Goal: Book appointment/travel/reservation

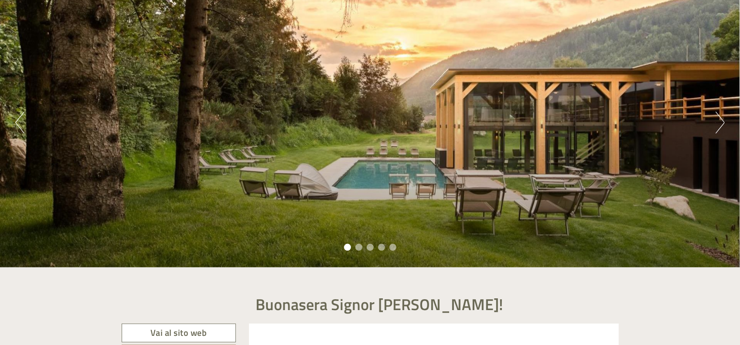
scroll to position [86, 0]
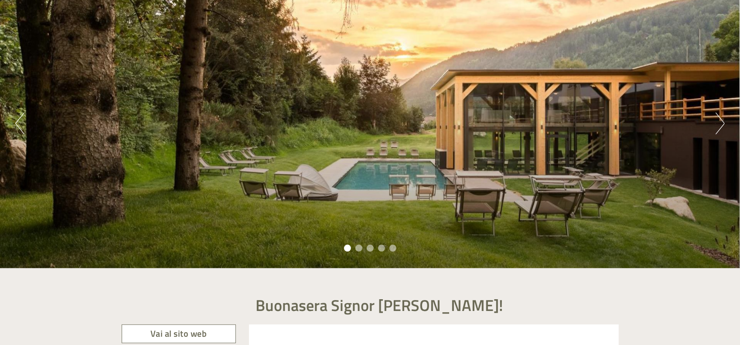
click at [718, 117] on button "Next" at bounding box center [719, 123] width 9 height 22
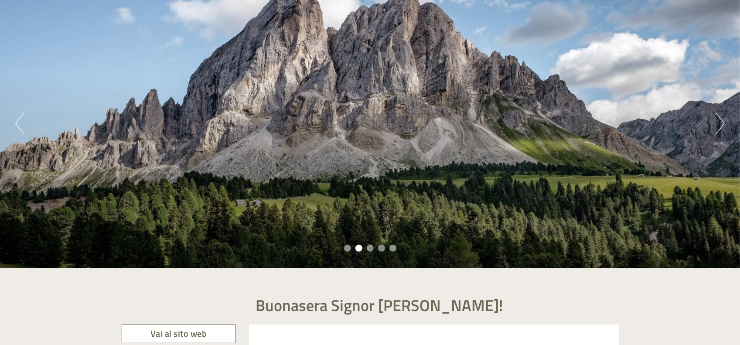
click at [718, 117] on button "Next" at bounding box center [719, 123] width 9 height 22
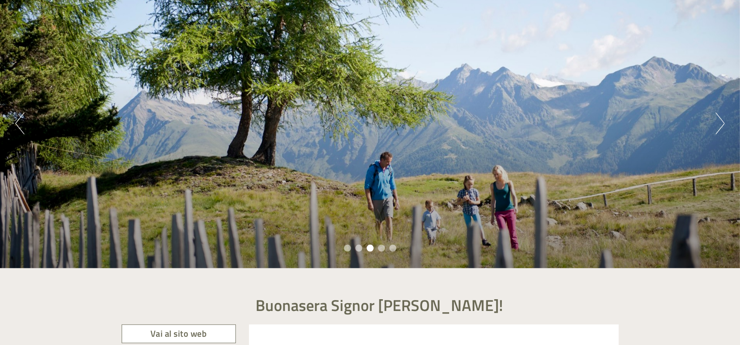
click at [718, 117] on button "Next" at bounding box center [719, 123] width 9 height 22
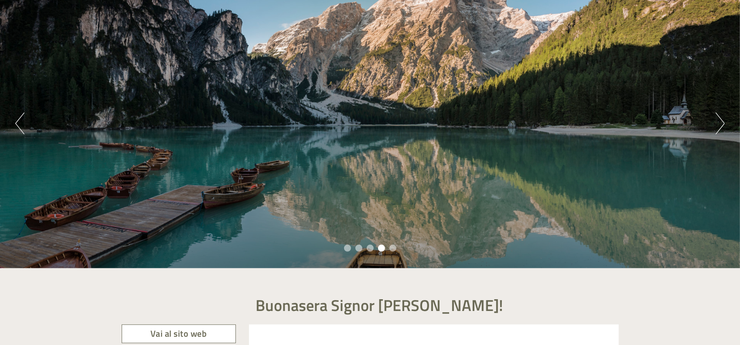
click at [718, 117] on button "Next" at bounding box center [719, 123] width 9 height 22
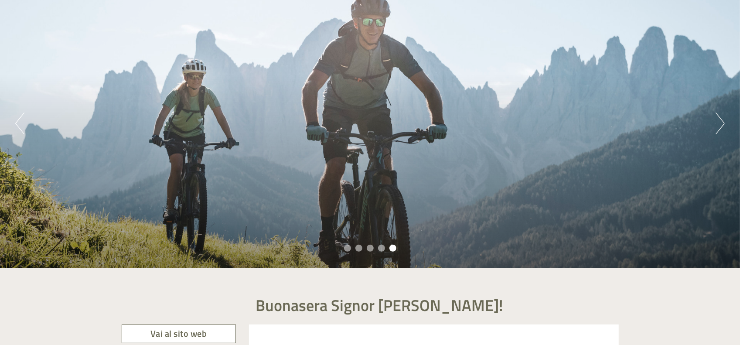
click at [718, 117] on button "Next" at bounding box center [719, 123] width 9 height 22
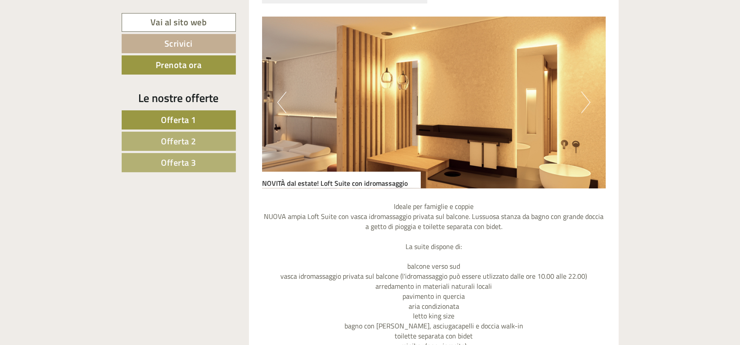
scroll to position [653, 0]
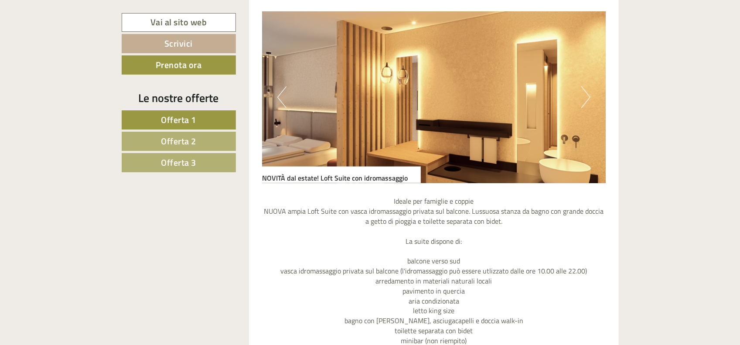
click at [583, 97] on button "Next" at bounding box center [585, 97] width 9 height 22
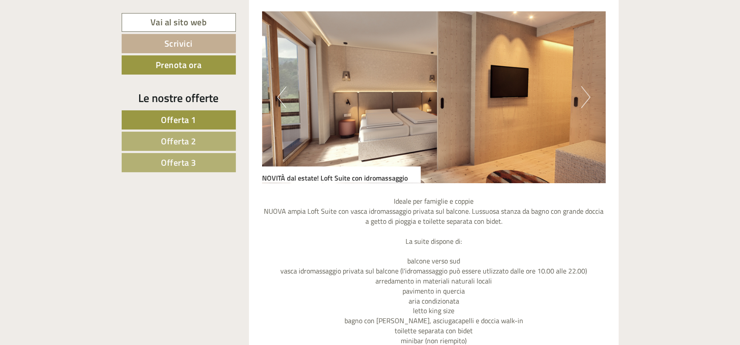
click at [583, 97] on button "Next" at bounding box center [585, 97] width 9 height 22
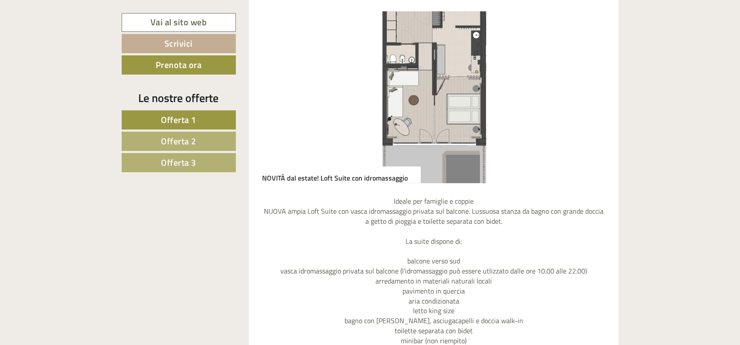
click at [583, 97] on button "Next" at bounding box center [585, 97] width 9 height 22
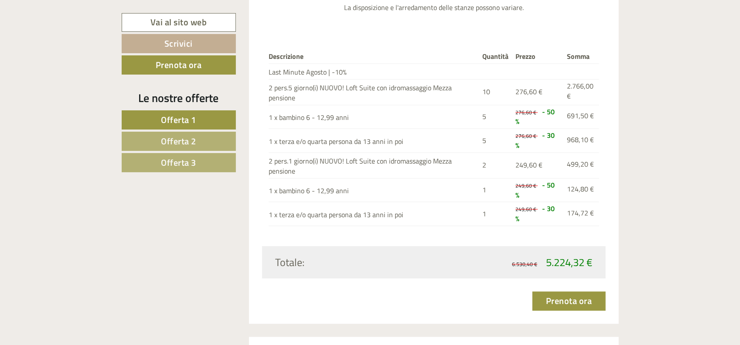
scroll to position [1089, 0]
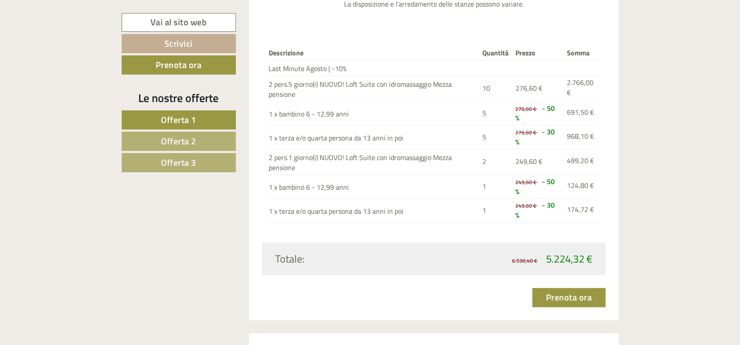
drag, startPoint x: 546, startPoint y: 107, endPoint x: 554, endPoint y: 121, distance: 16.4
click at [554, 112] on span "- 50 %" at bounding box center [534, 113] width 39 height 20
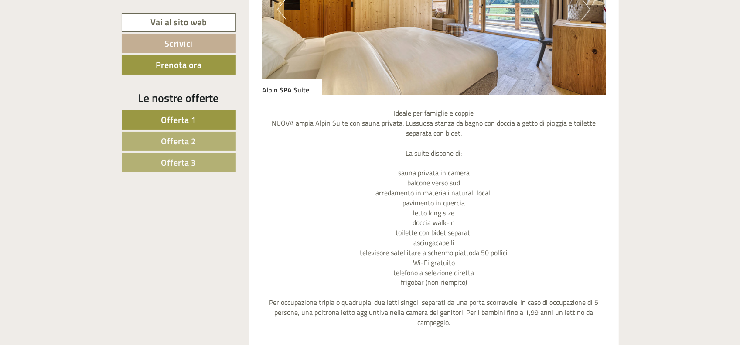
scroll to position [1656, 0]
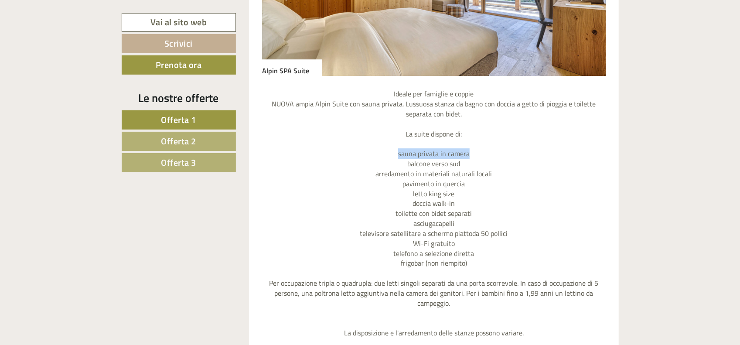
drag, startPoint x: 398, startPoint y: 150, endPoint x: 473, endPoint y: 152, distance: 74.1
click at [473, 152] on p "Ideale per famiglie e coppie NUOVA ampia Alpin Suite con sauna privata. Lussuos…" at bounding box center [434, 213] width 344 height 249
drag, startPoint x: 414, startPoint y: 201, endPoint x: 465, endPoint y: 201, distance: 51.0
click at [465, 201] on p "Ideale per famiglie e coppie NUOVA ampia Alpin Suite con sauna privata. Lussuos…" at bounding box center [434, 213] width 344 height 249
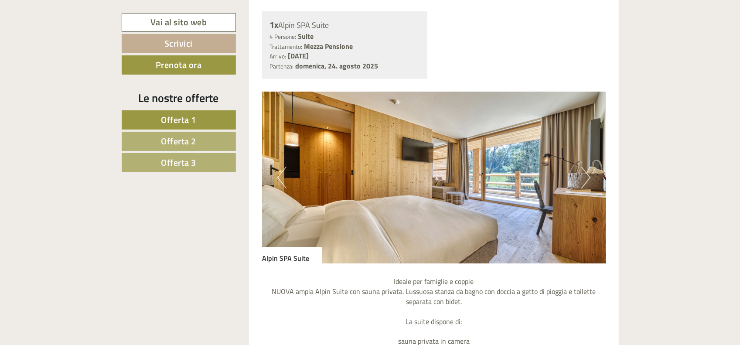
scroll to position [1481, 0]
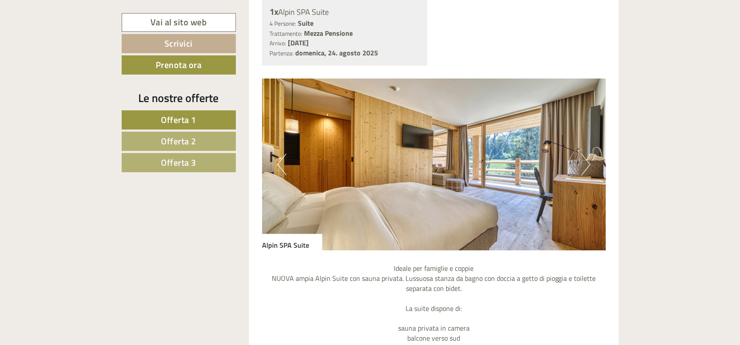
click at [585, 165] on button "Next" at bounding box center [585, 164] width 9 height 22
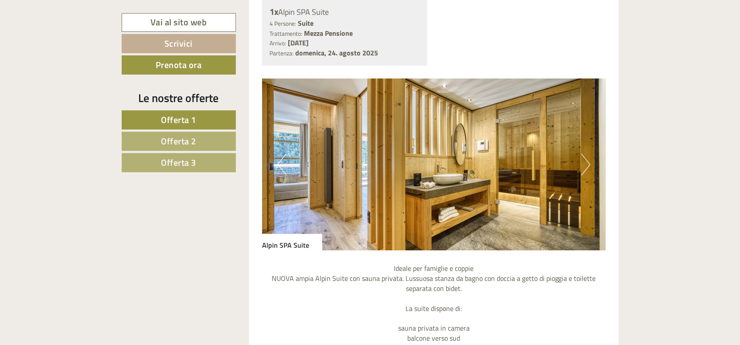
click at [585, 165] on button "Next" at bounding box center [585, 164] width 9 height 22
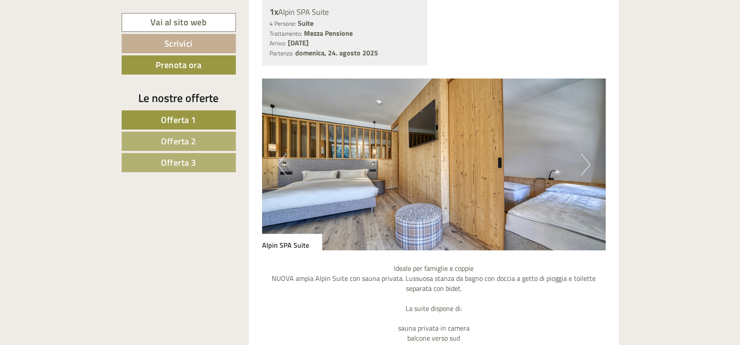
click at [585, 165] on button "Next" at bounding box center [585, 164] width 9 height 22
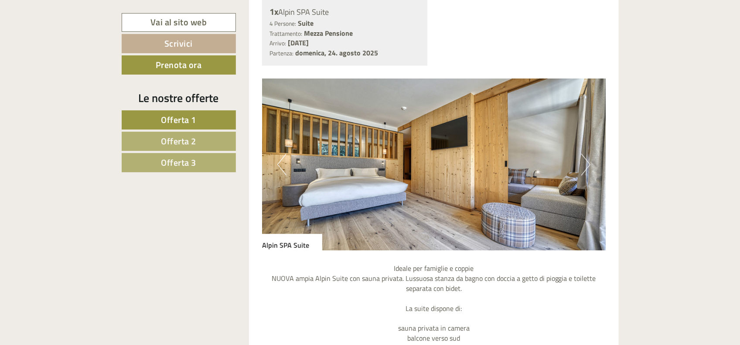
click at [276, 163] on img at bounding box center [434, 164] width 344 height 172
click at [281, 162] on button "Previous" at bounding box center [281, 164] width 9 height 22
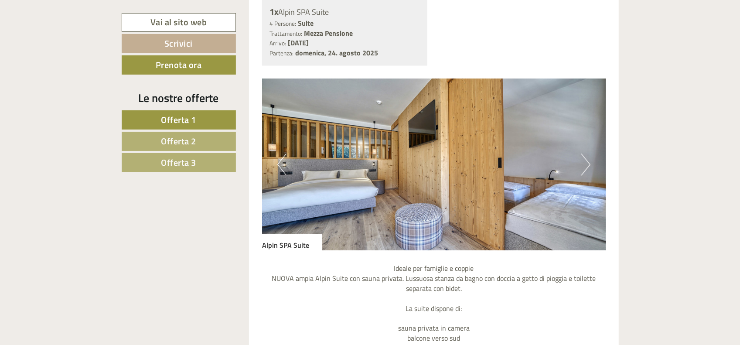
click at [589, 159] on button "Next" at bounding box center [585, 164] width 9 height 22
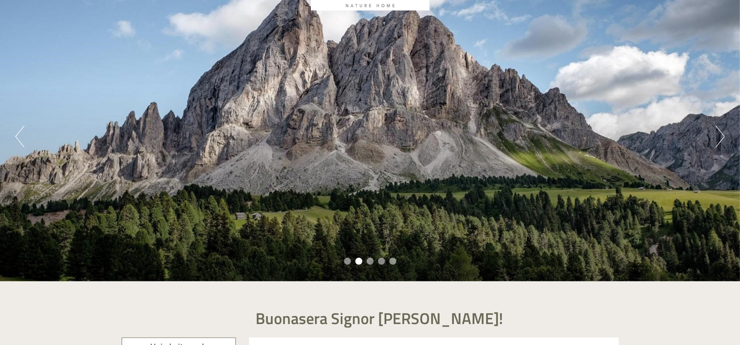
scroll to position [131, 0]
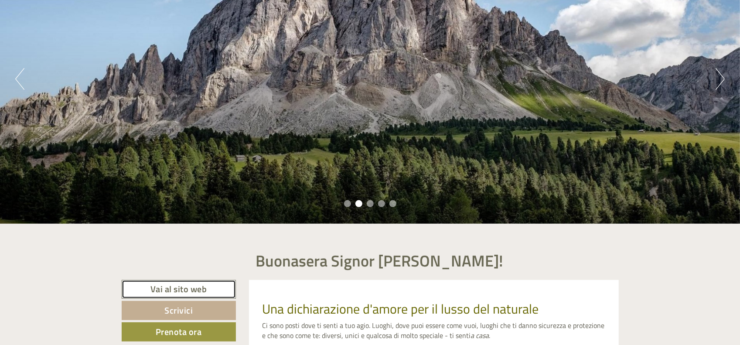
click at [185, 286] on link "Vai al sito web" at bounding box center [179, 289] width 115 height 19
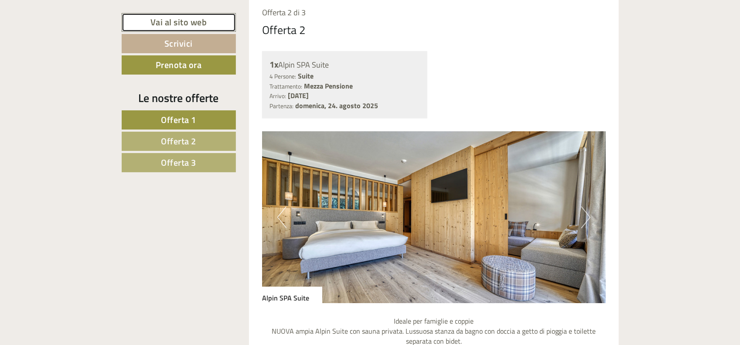
scroll to position [1439, 0]
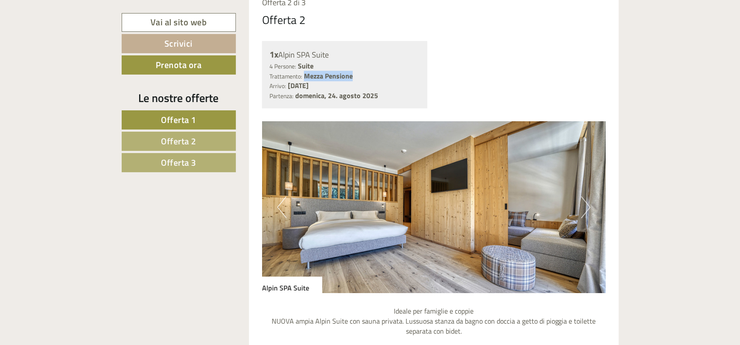
drag, startPoint x: 306, startPoint y: 75, endPoint x: 350, endPoint y: 74, distance: 44.9
click at [350, 74] on b "Mezza Pensione" at bounding box center [328, 76] width 49 height 10
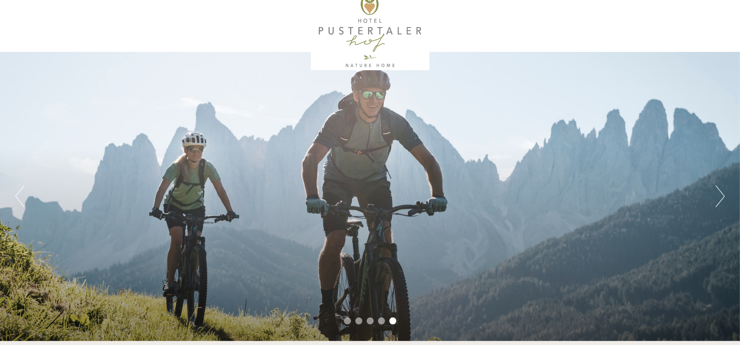
scroll to position [0, 0]
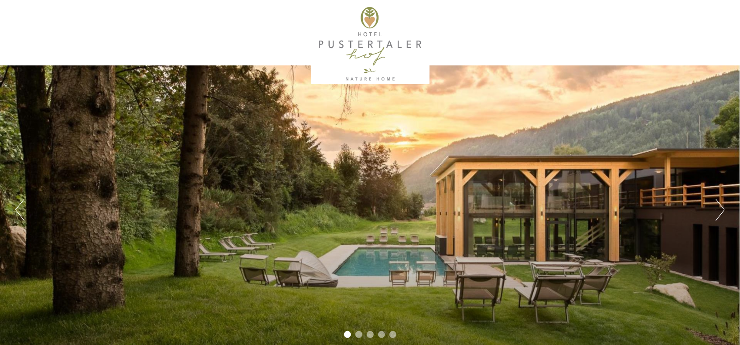
click at [718, 211] on button "Next" at bounding box center [719, 210] width 9 height 22
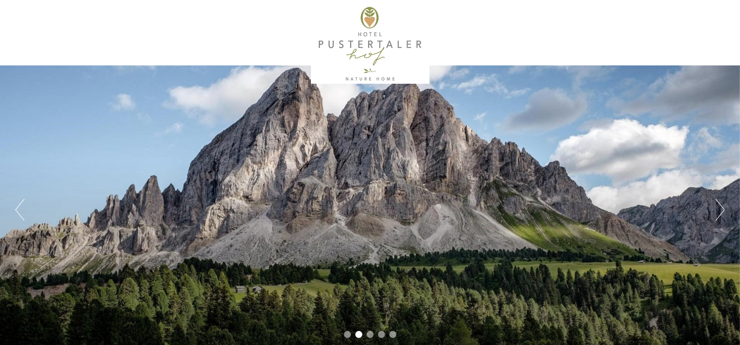
click at [718, 211] on button "Next" at bounding box center [719, 210] width 9 height 22
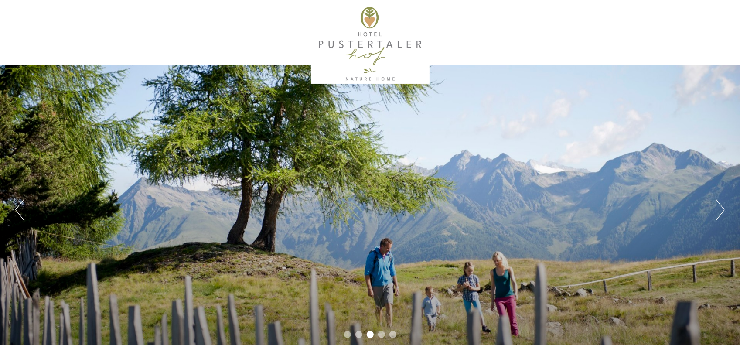
click at [718, 211] on button "Next" at bounding box center [719, 210] width 9 height 22
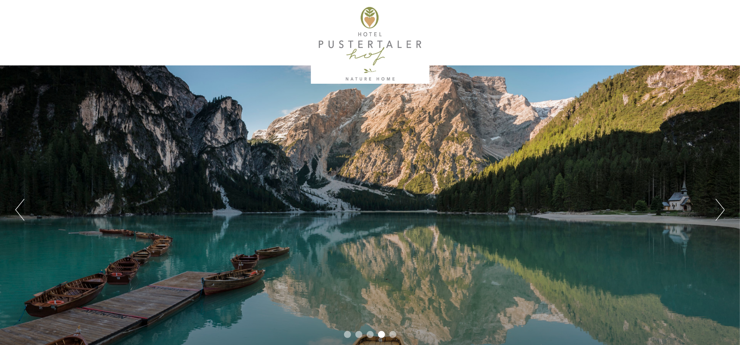
click at [718, 211] on button "Next" at bounding box center [719, 210] width 9 height 22
